Goal: Information Seeking & Learning: Learn about a topic

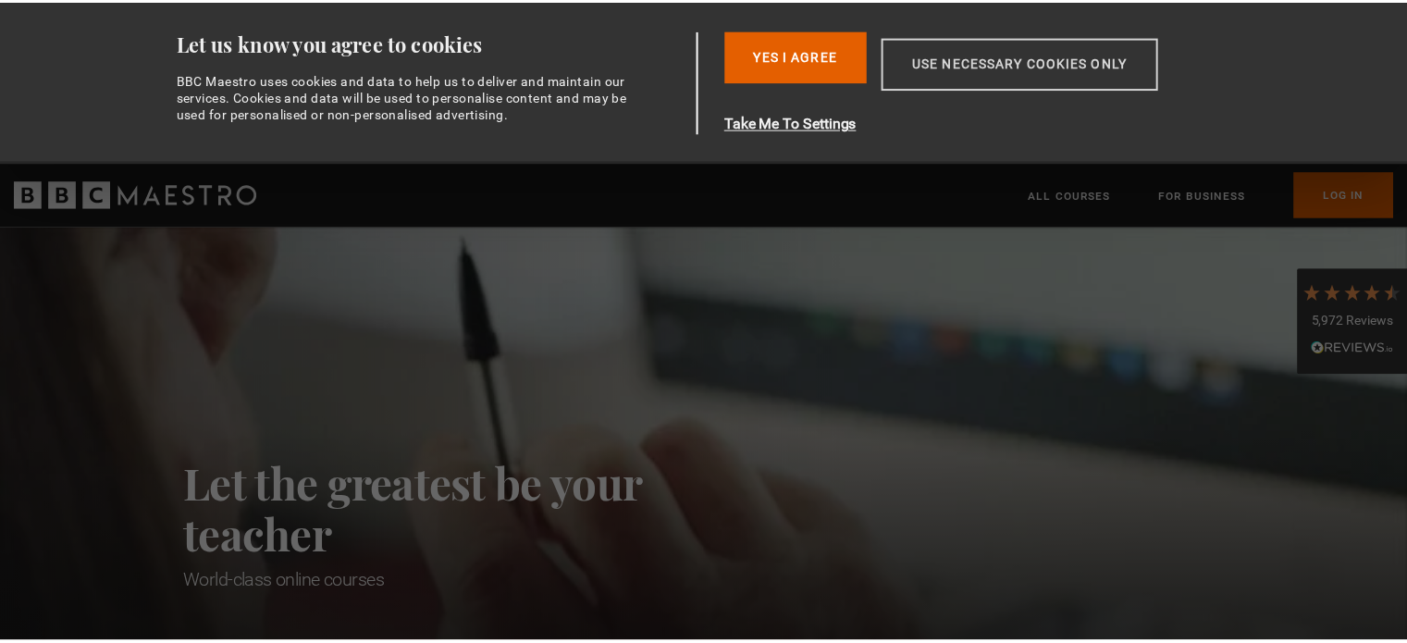
scroll to position [0, 242]
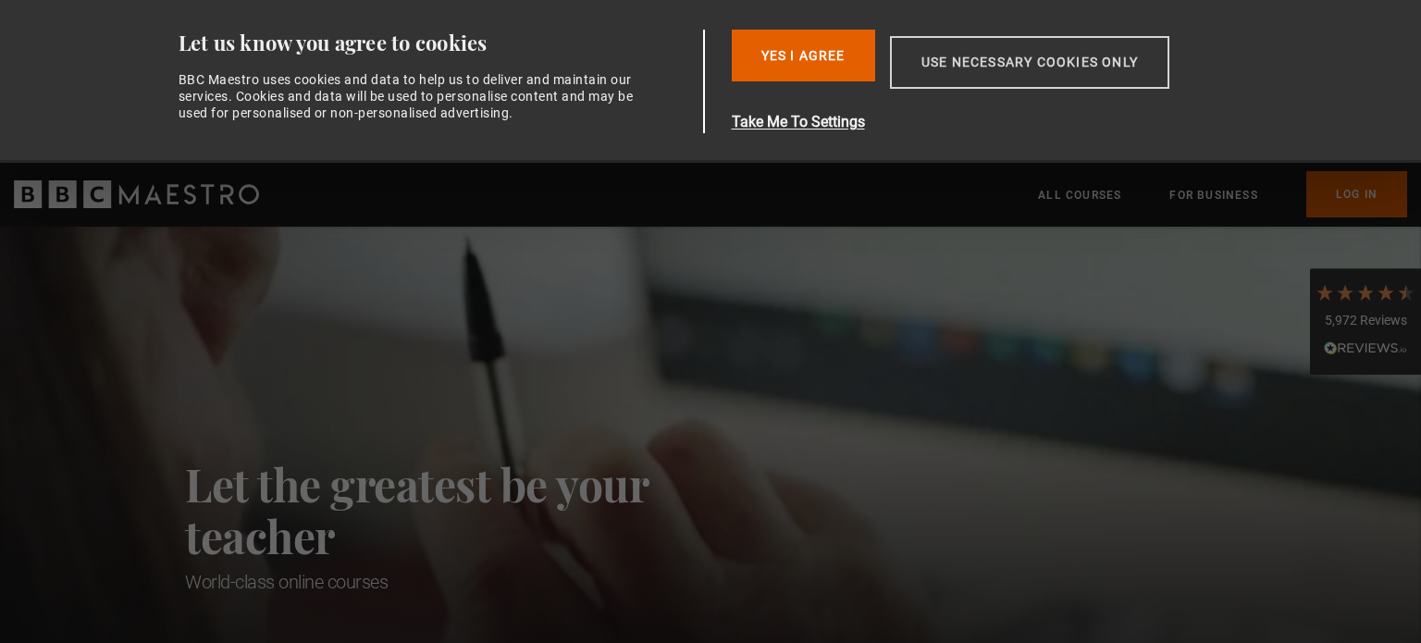
click at [976, 68] on button "Use necessary cookies only" at bounding box center [1029, 62] width 279 height 53
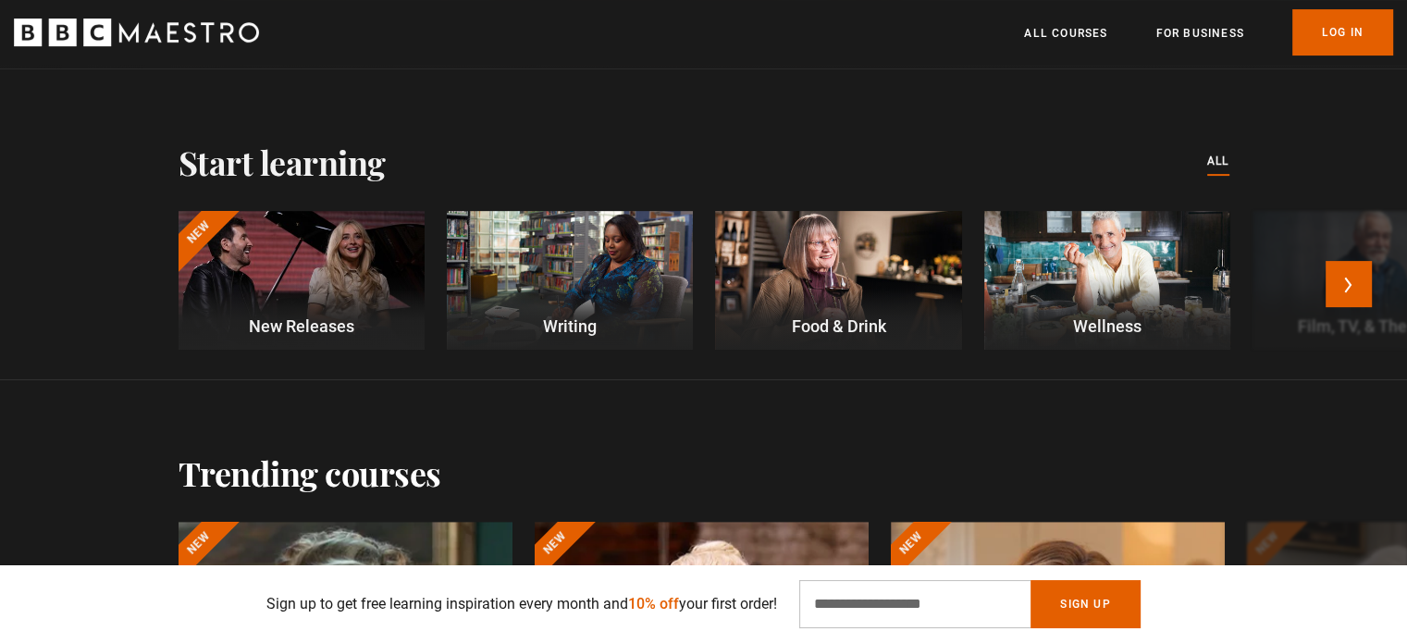
scroll to position [463, 0]
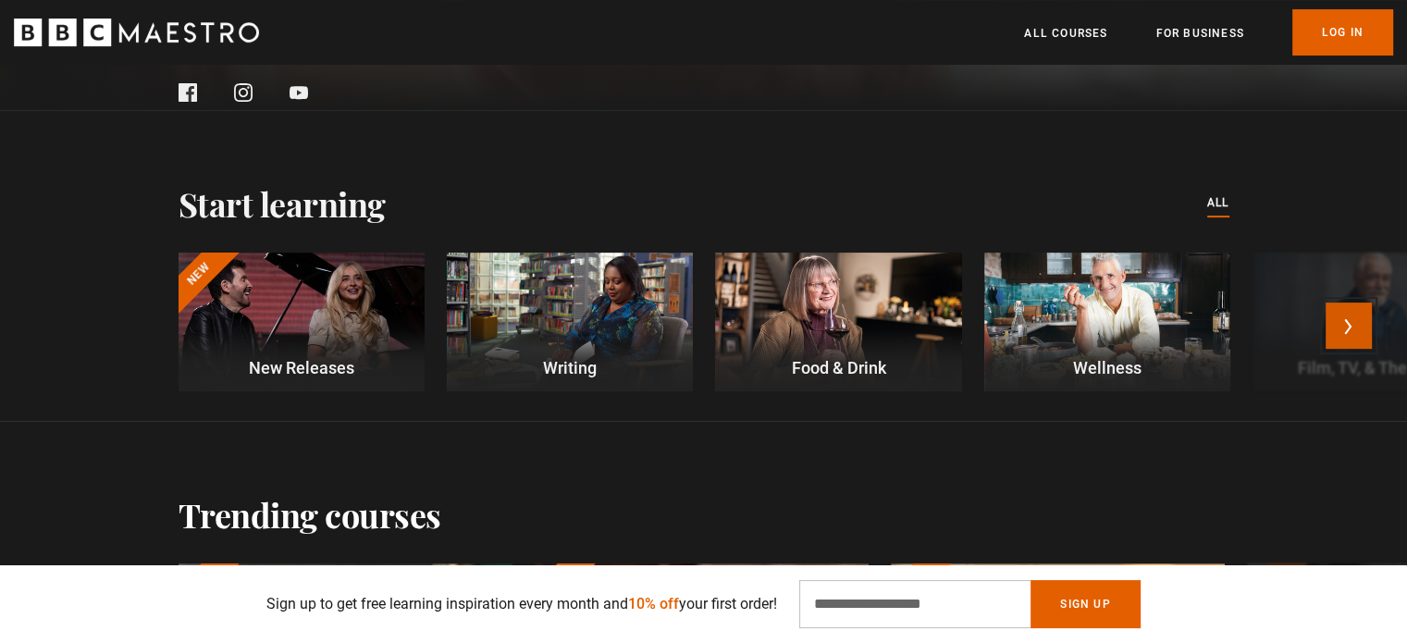
click at [1351, 324] on button "Next" at bounding box center [1349, 326] width 46 height 46
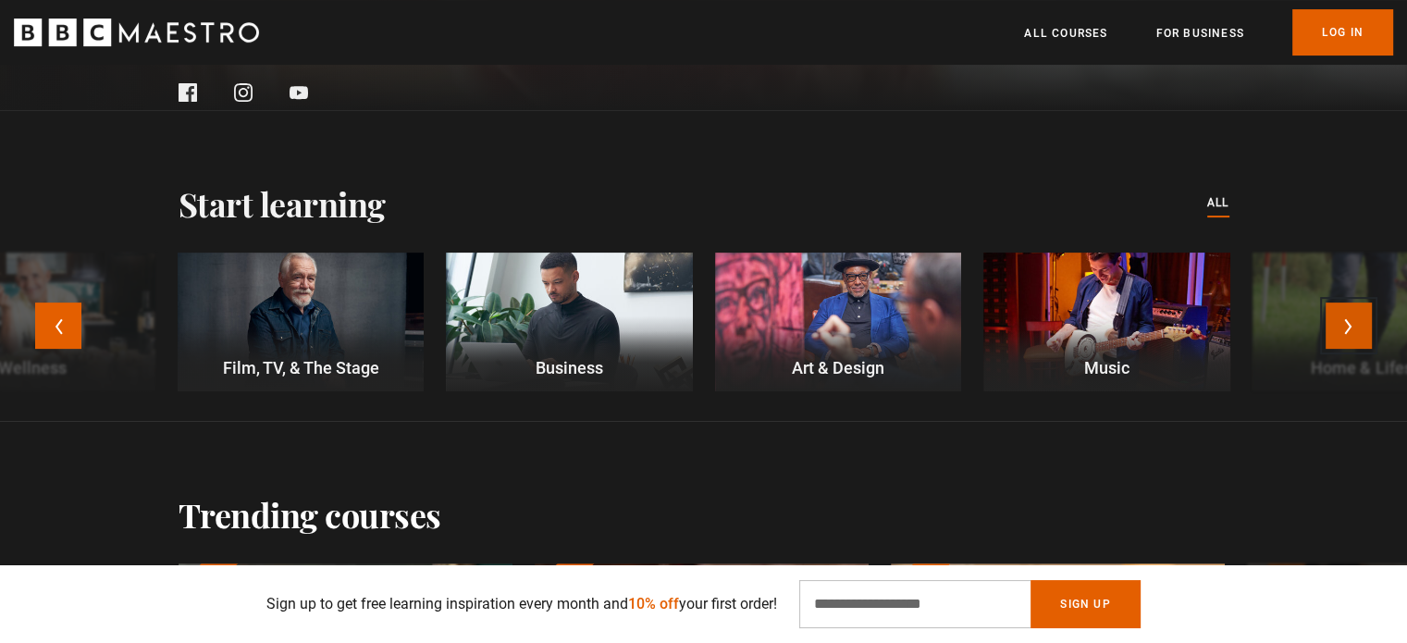
click at [1359, 310] on button "Next" at bounding box center [1349, 326] width 46 height 46
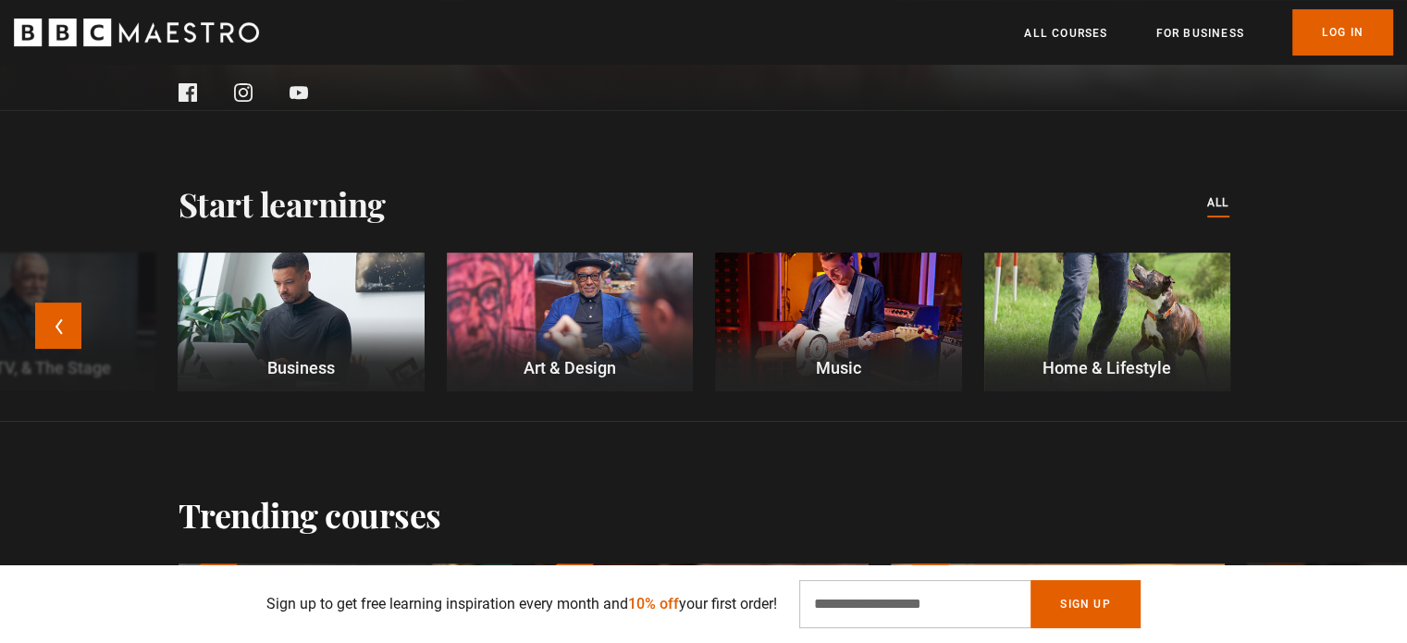
scroll to position [0, 485]
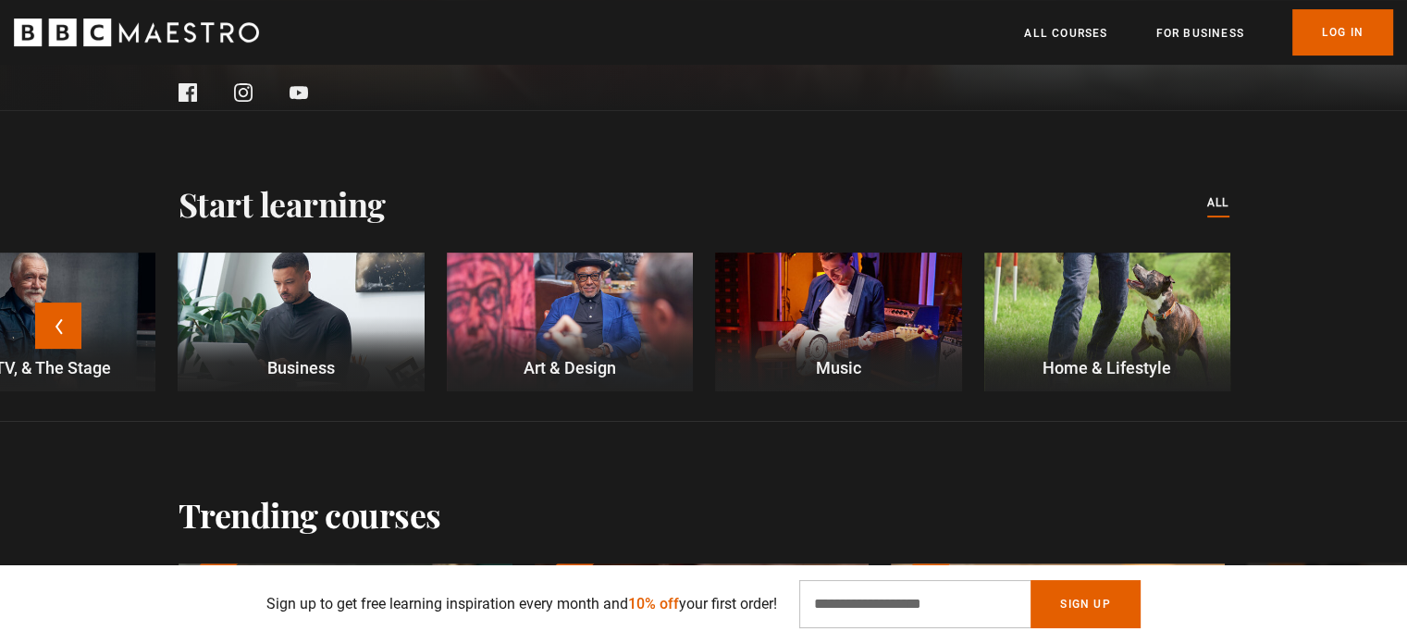
click at [1073, 273] on div at bounding box center [1108, 322] width 246 height 139
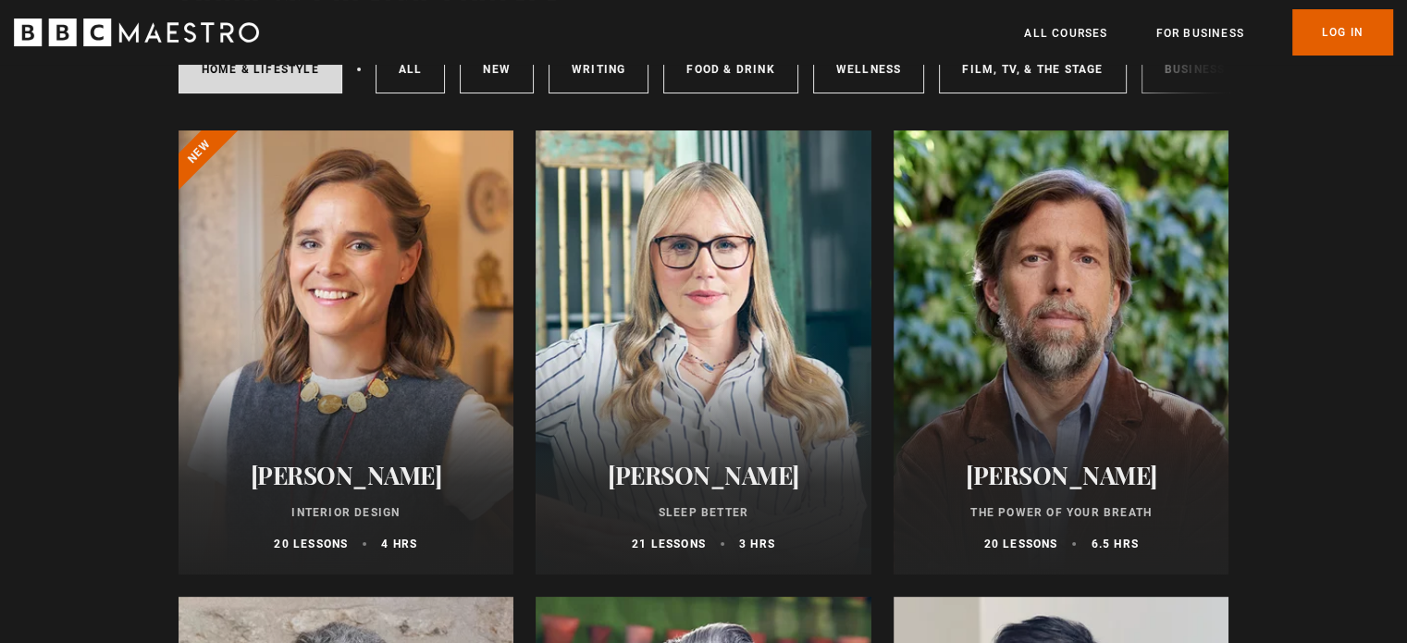
scroll to position [185, 0]
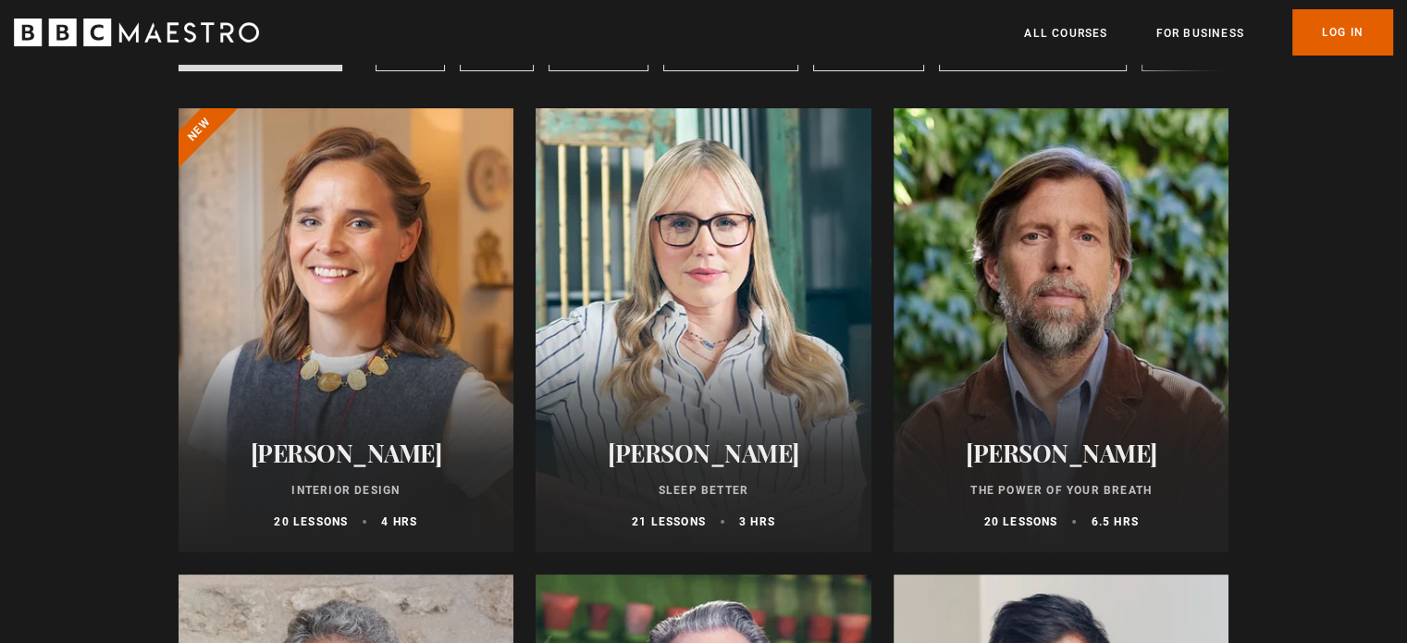
click at [418, 280] on div at bounding box center [347, 330] width 336 height 444
